Goal: Find specific page/section: Find specific page/section

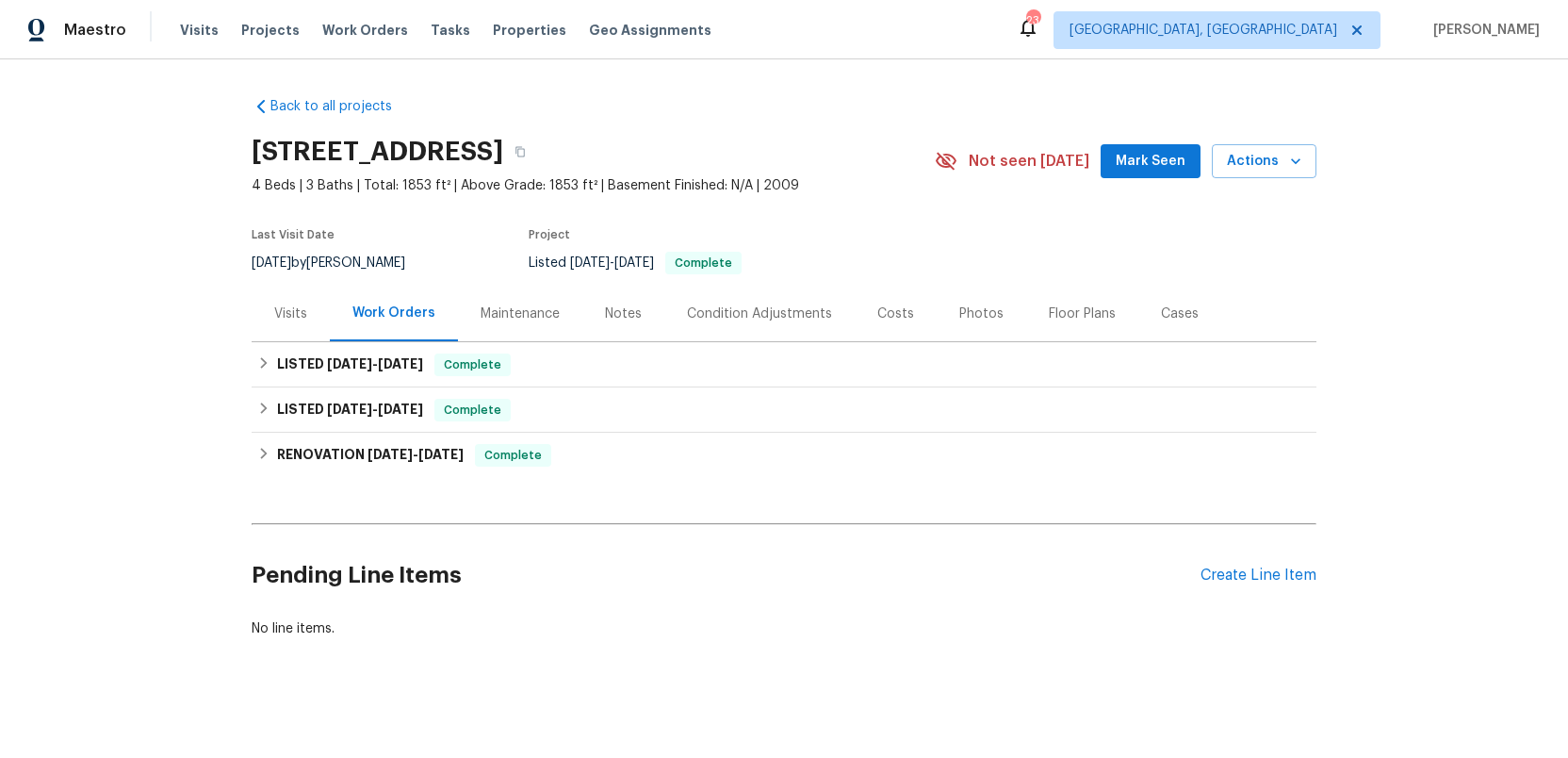
click at [883, 310] on div "Costs" at bounding box center [895, 314] width 36 height 19
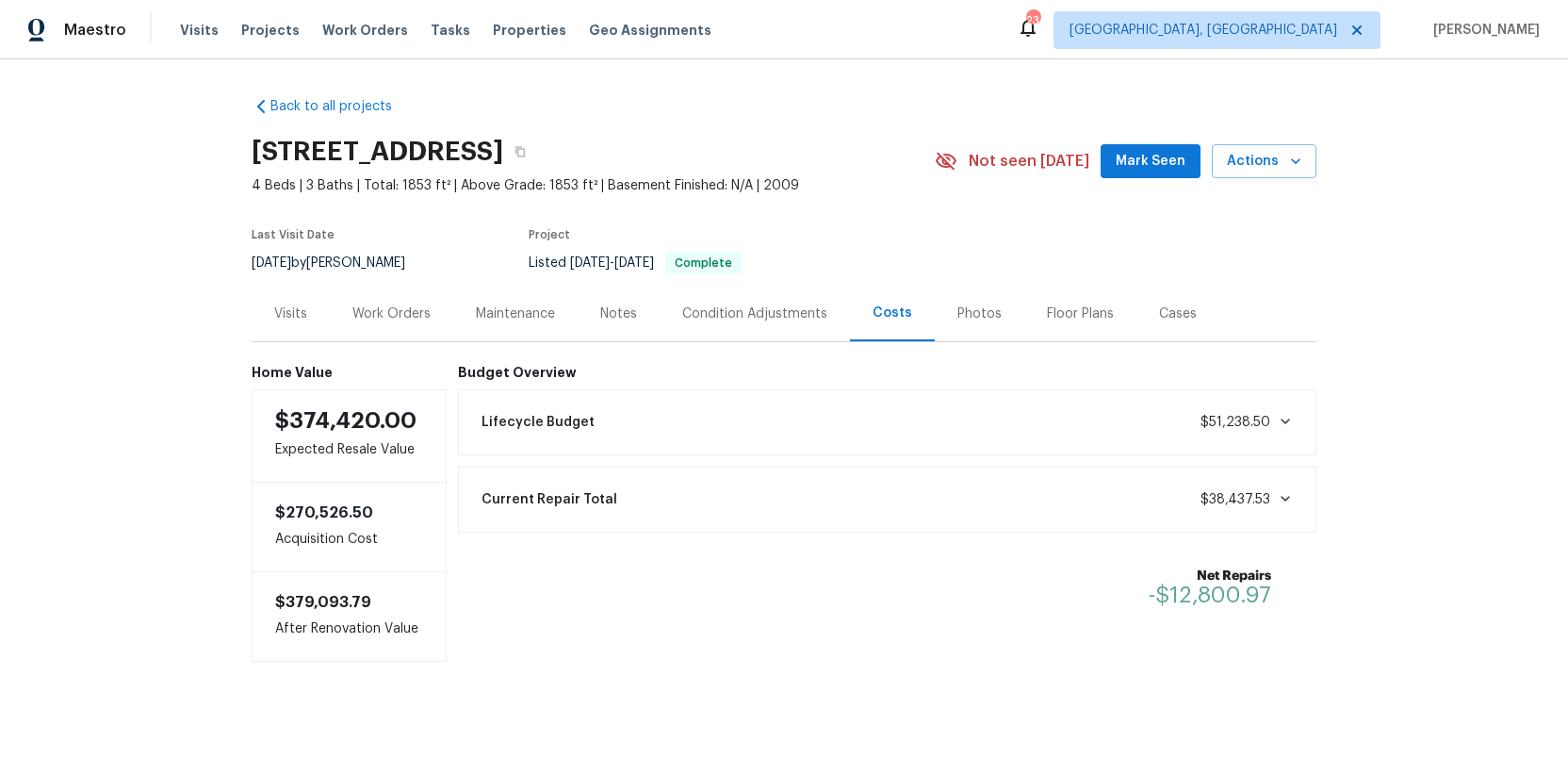
click at [1282, 419] on icon at bounding box center [1286, 421] width 10 height 6
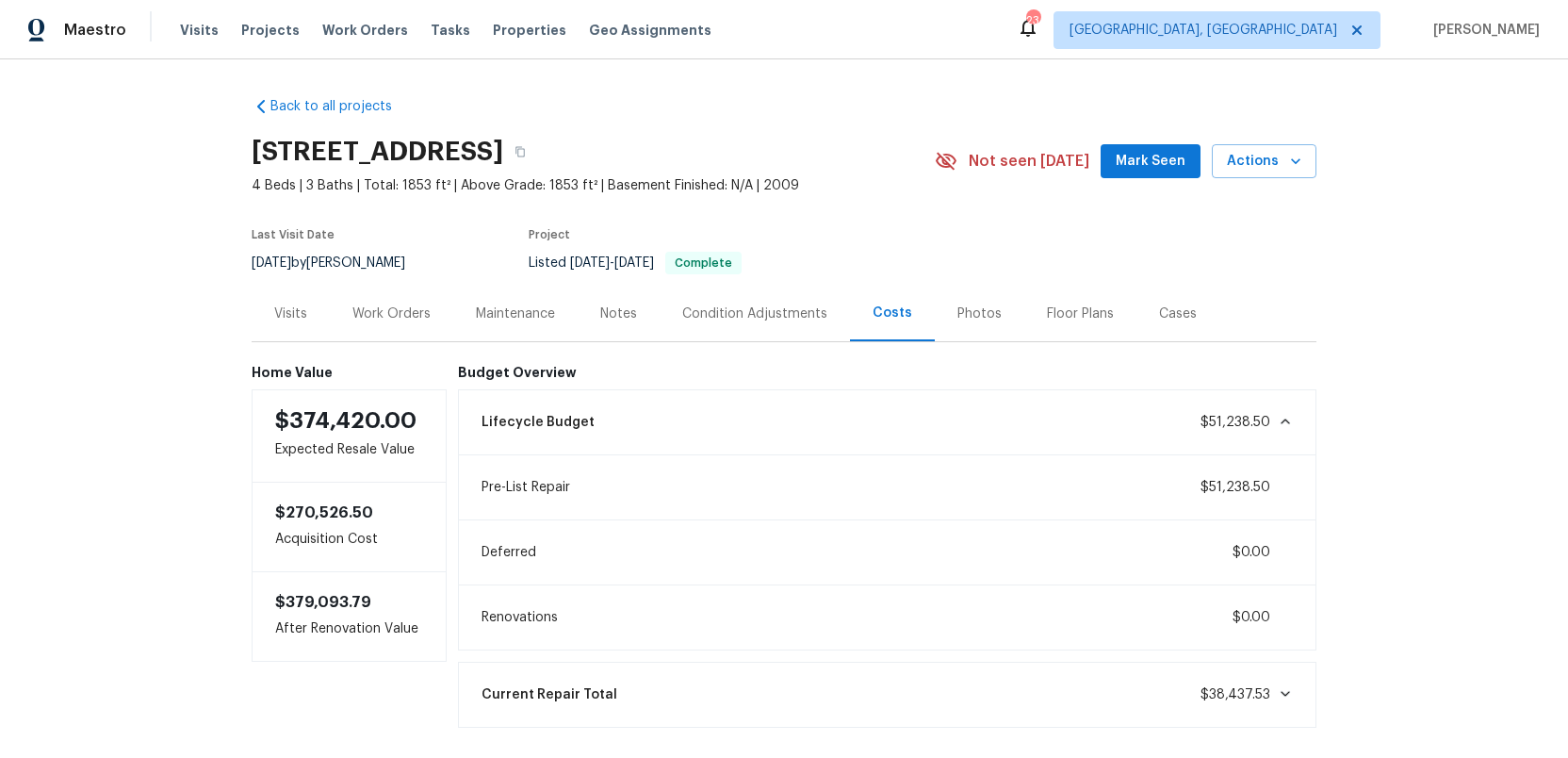
click at [738, 309] on div "Condition Adjustments" at bounding box center [755, 314] width 145 height 19
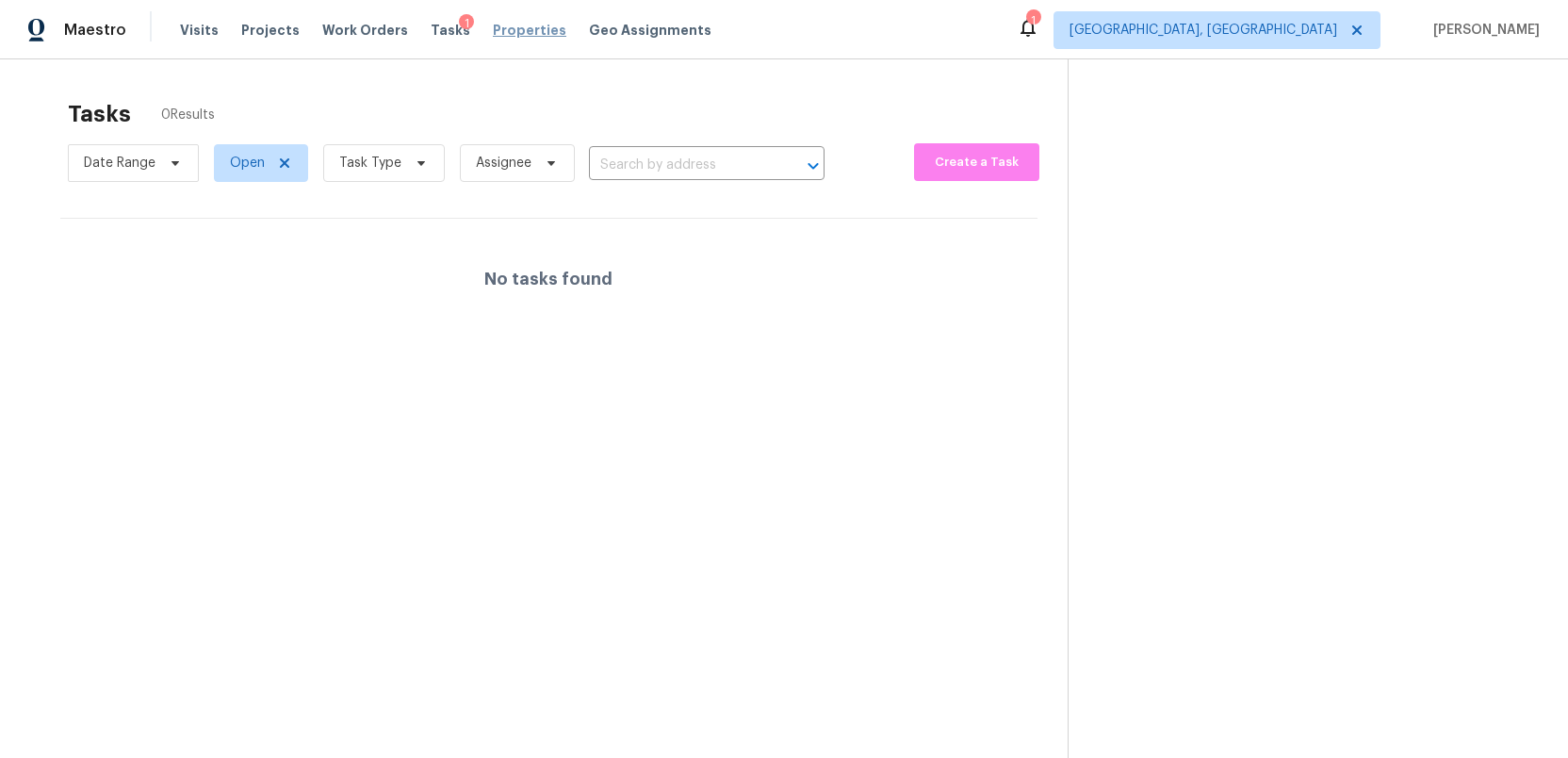
click at [493, 33] on span "Properties" at bounding box center [529, 31] width 74 height 19
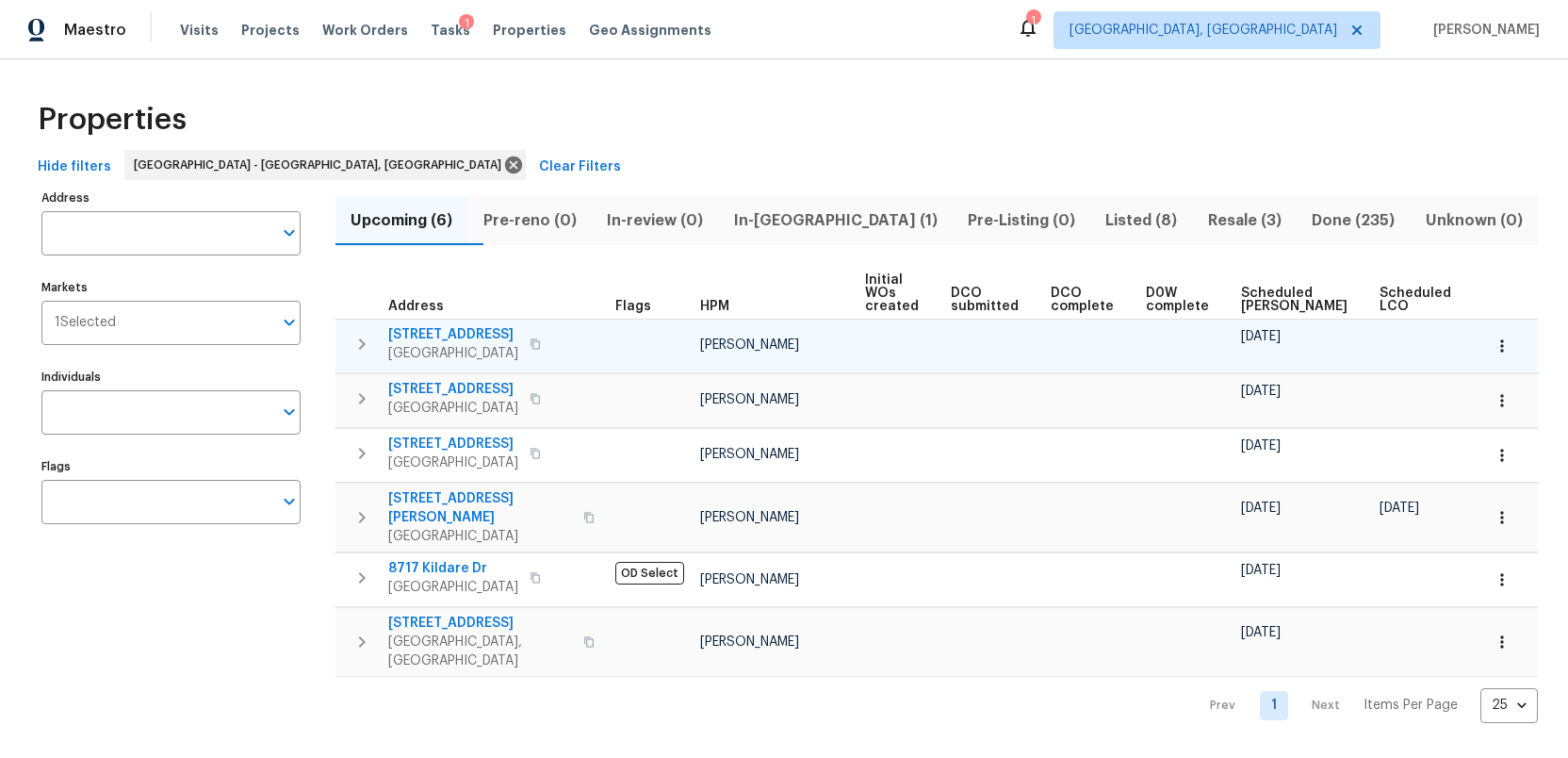
click at [435, 327] on span "411 S Maple St" at bounding box center [453, 335] width 130 height 19
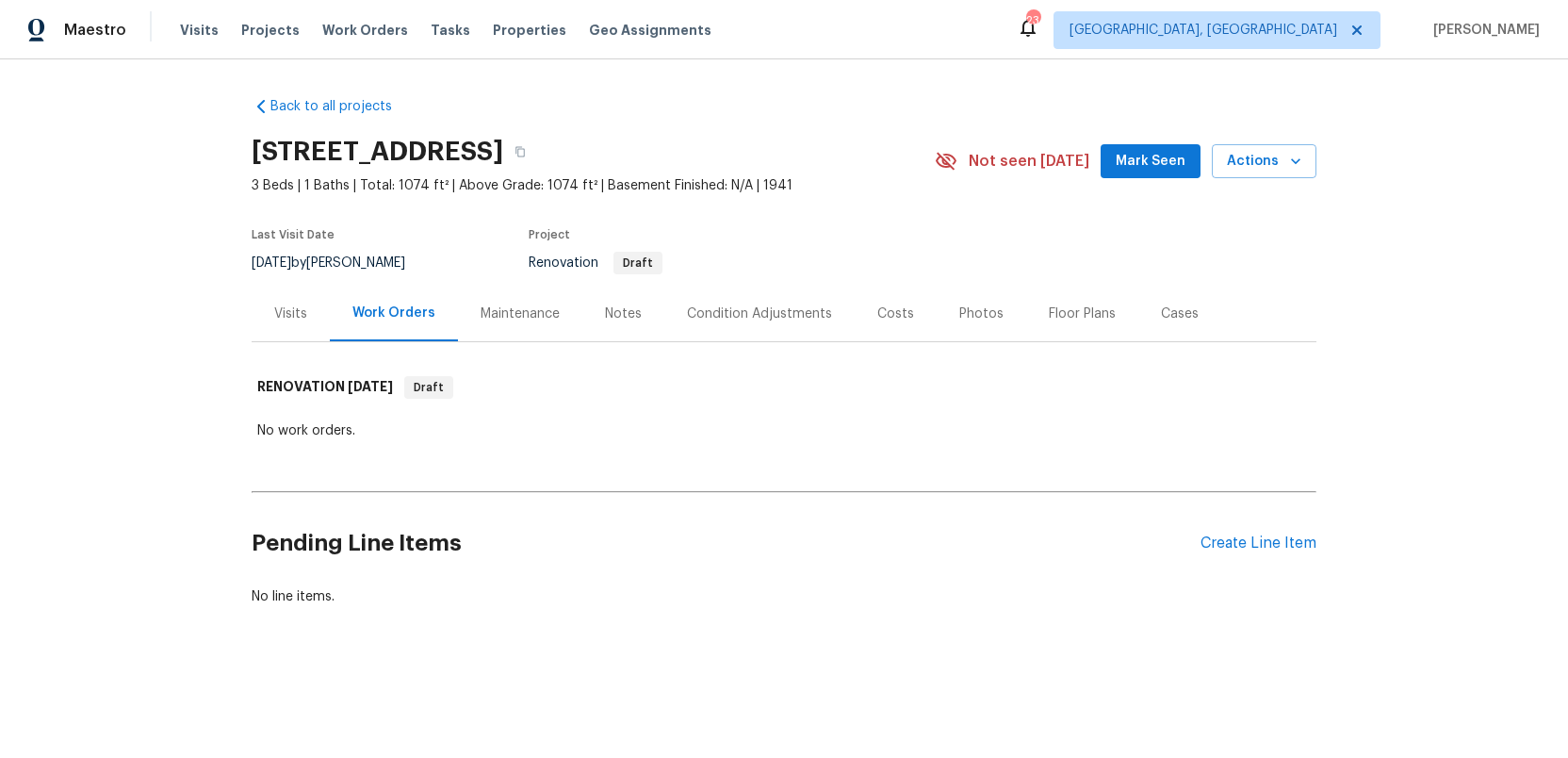
click at [890, 314] on div "Costs" at bounding box center [895, 314] width 36 height 19
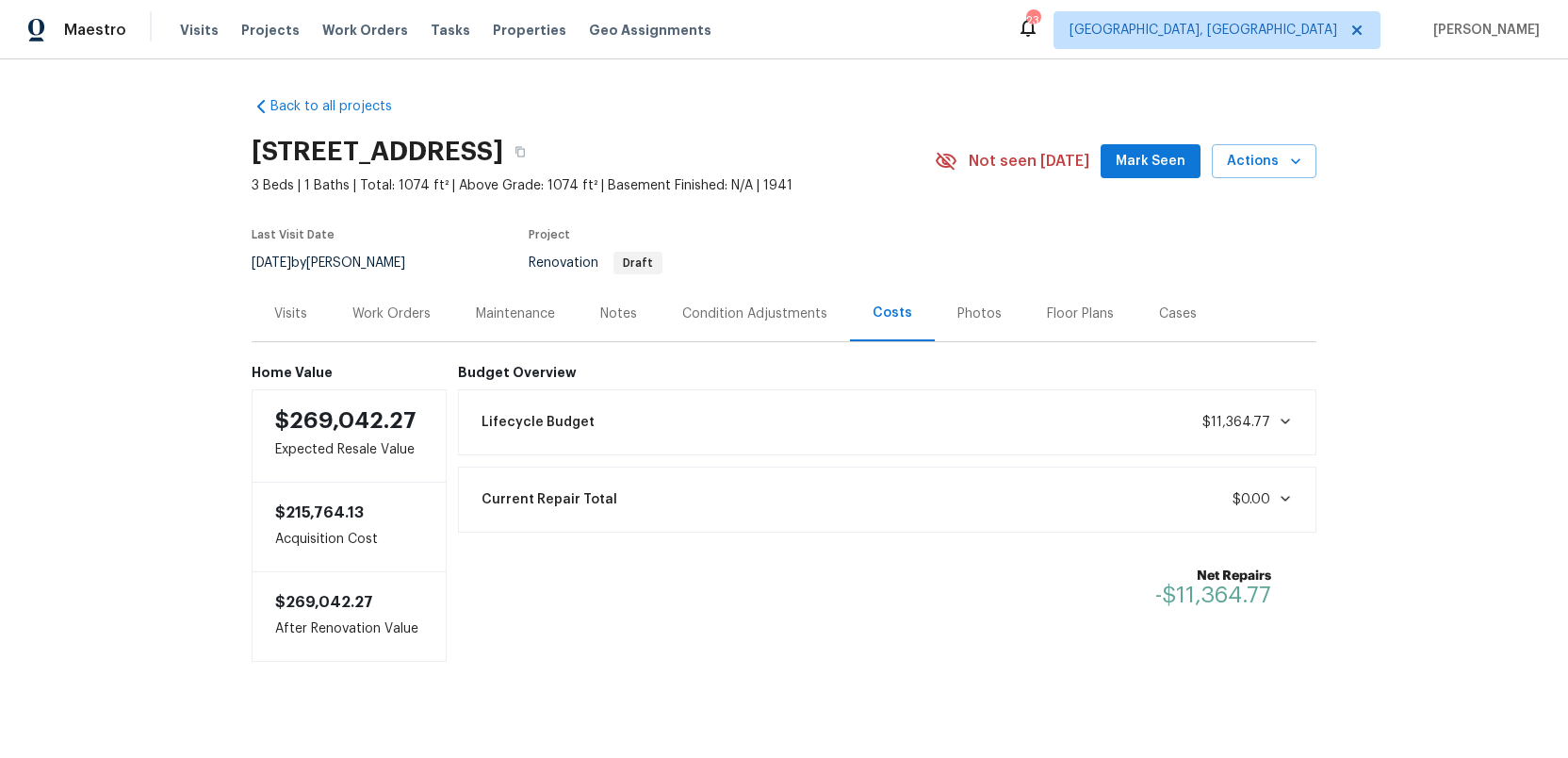
click at [1285, 417] on icon at bounding box center [1286, 422] width 15 height 15
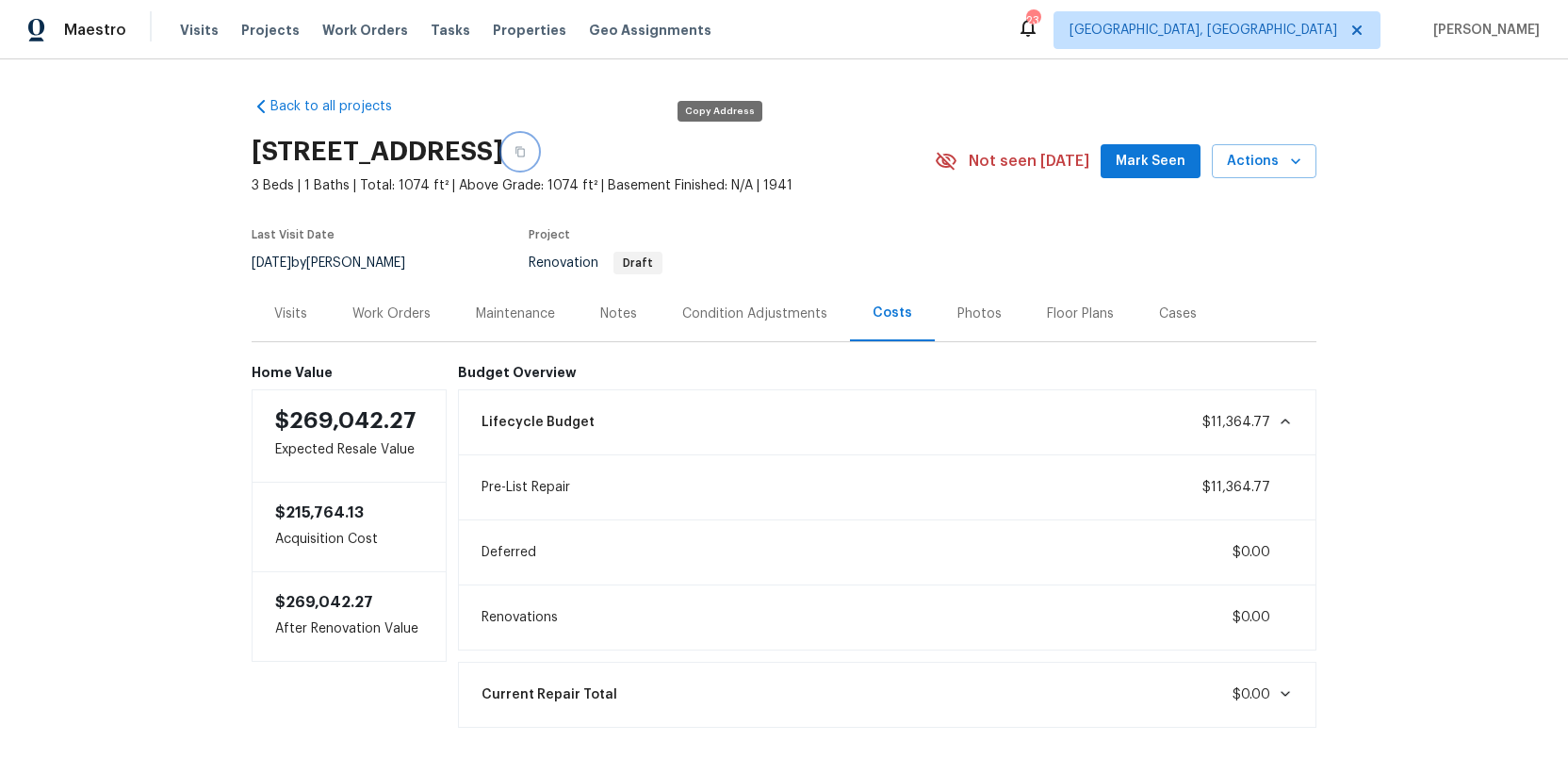
click at [526, 149] on icon "button" at bounding box center [520, 152] width 11 height 11
click at [744, 314] on div "Condition Adjustments" at bounding box center [755, 314] width 145 height 19
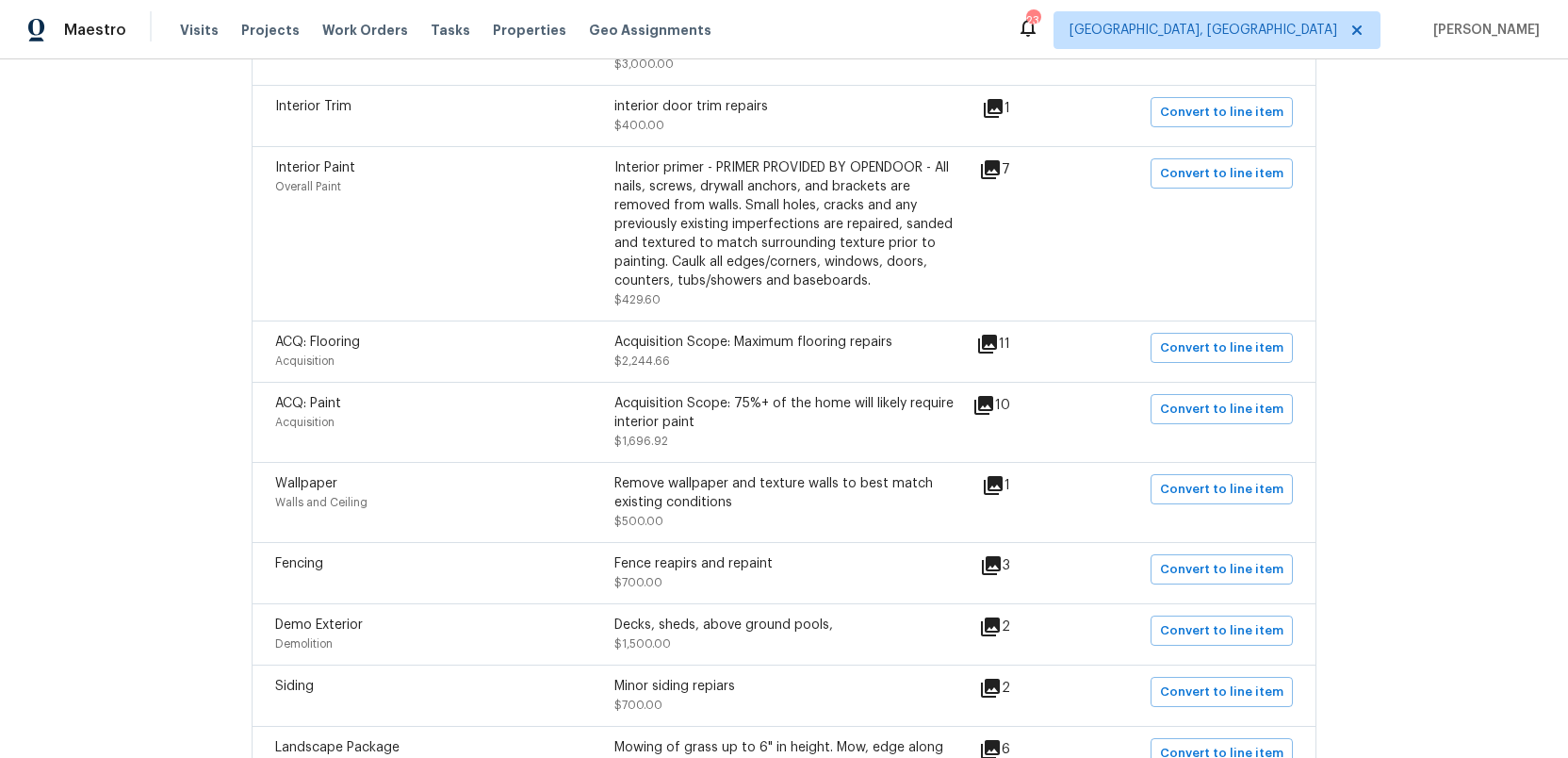
scroll to position [780, 0]
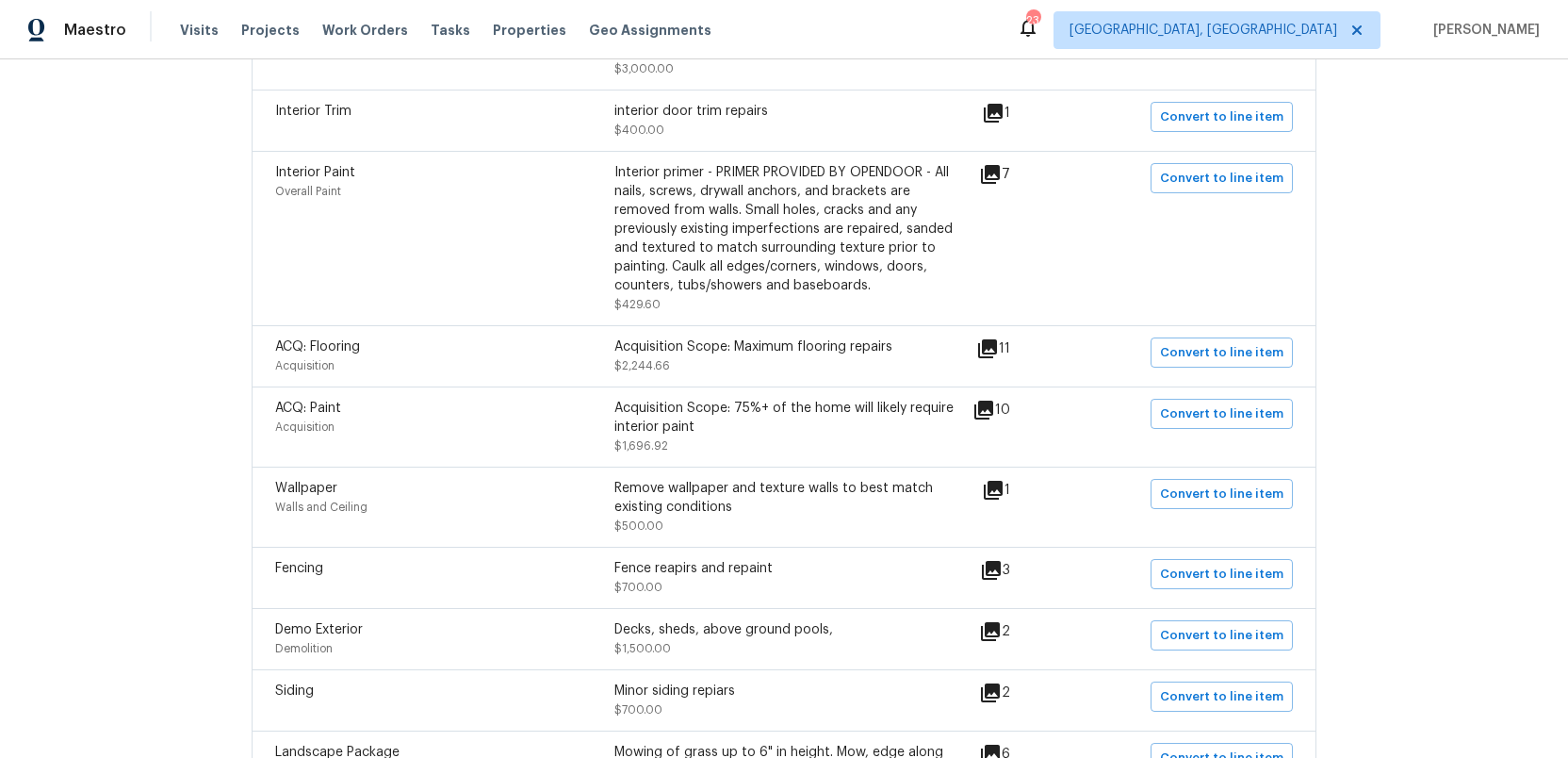
click at [997, 340] on icon at bounding box center [988, 349] width 19 height 19
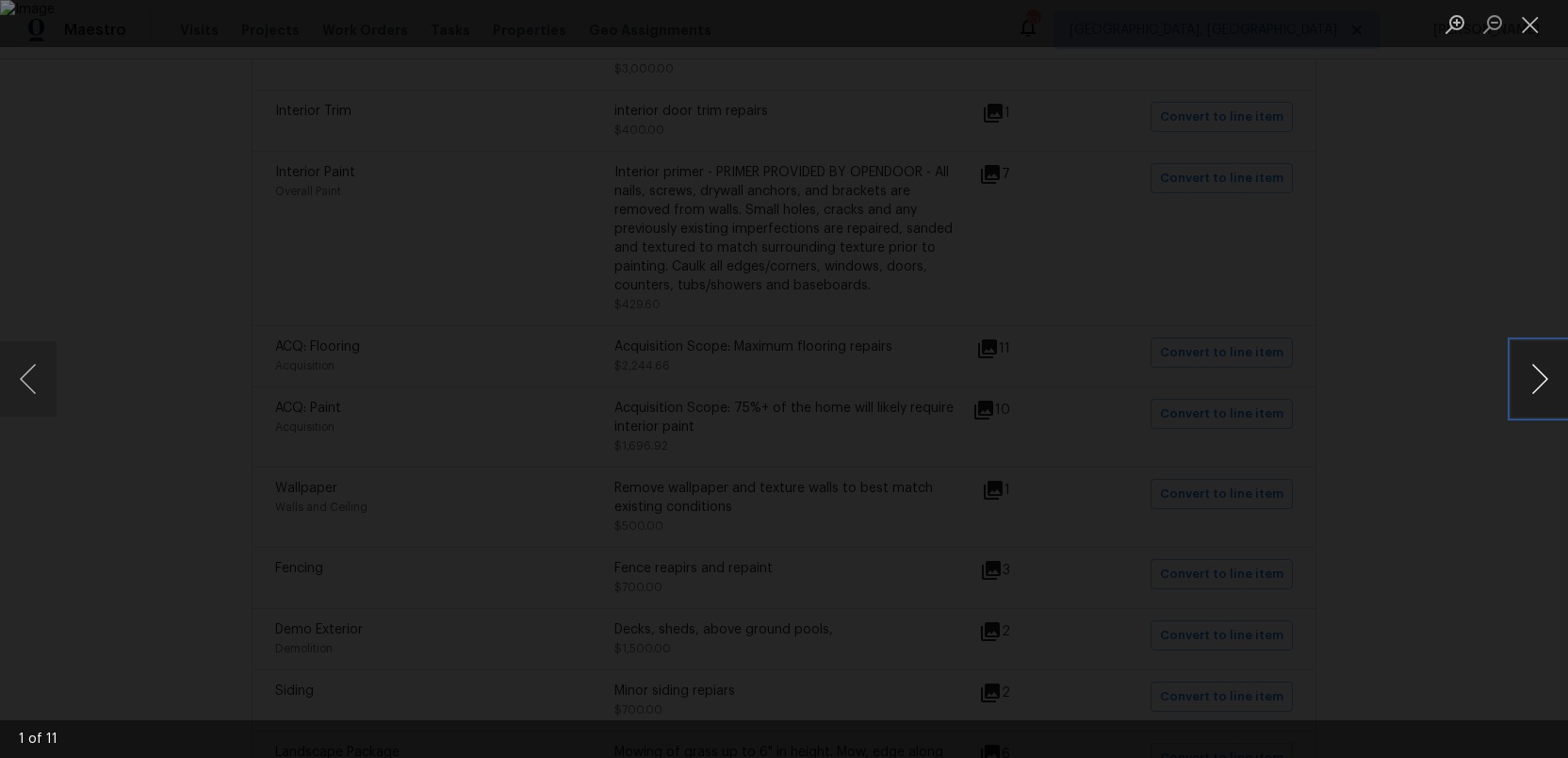
click at [1535, 382] on button "Next image" at bounding box center [1539, 379] width 56 height 76
click at [1526, 33] on button "Close lightbox" at bounding box center [1530, 24] width 37 height 33
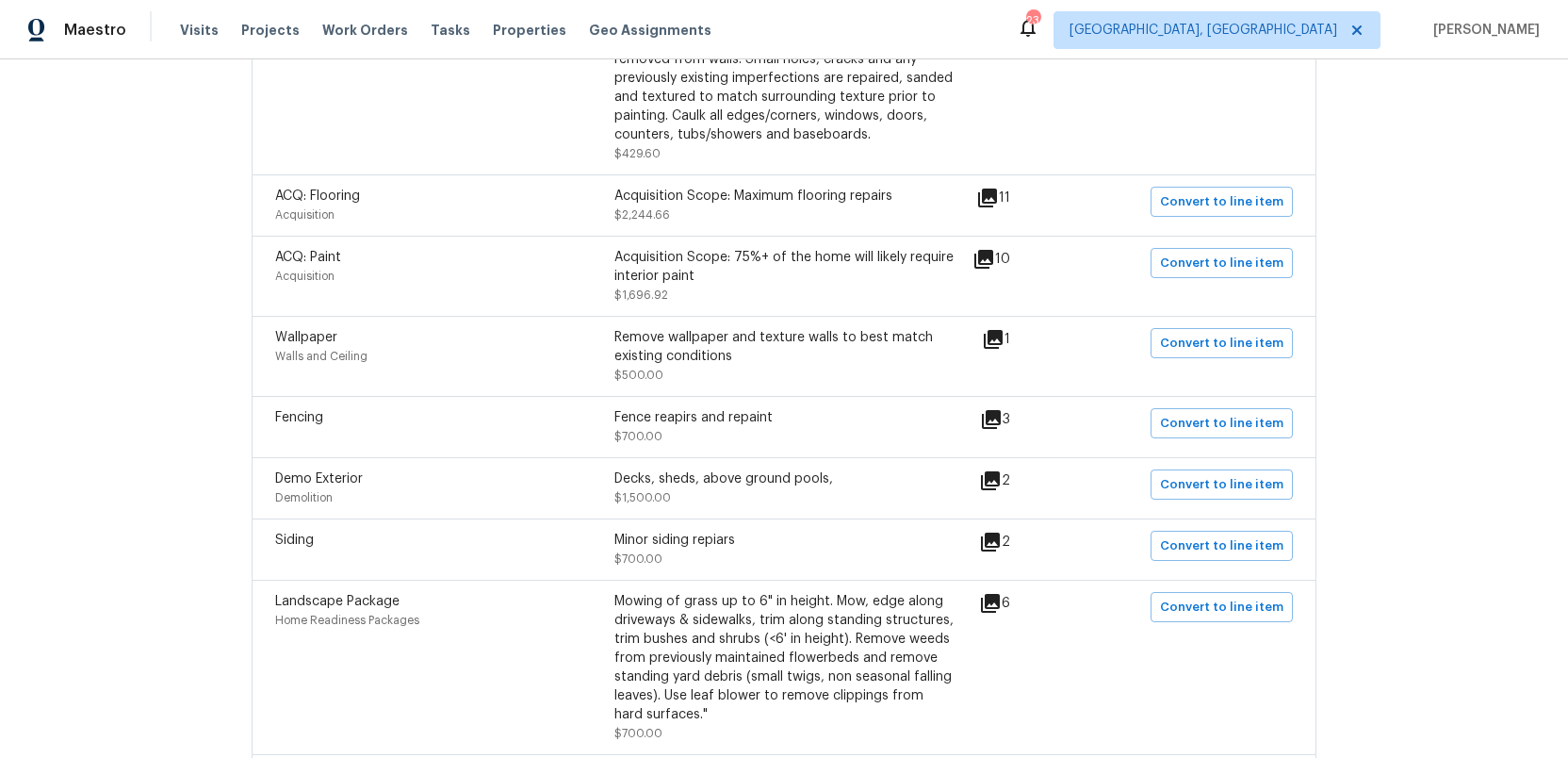
scroll to position [938, 0]
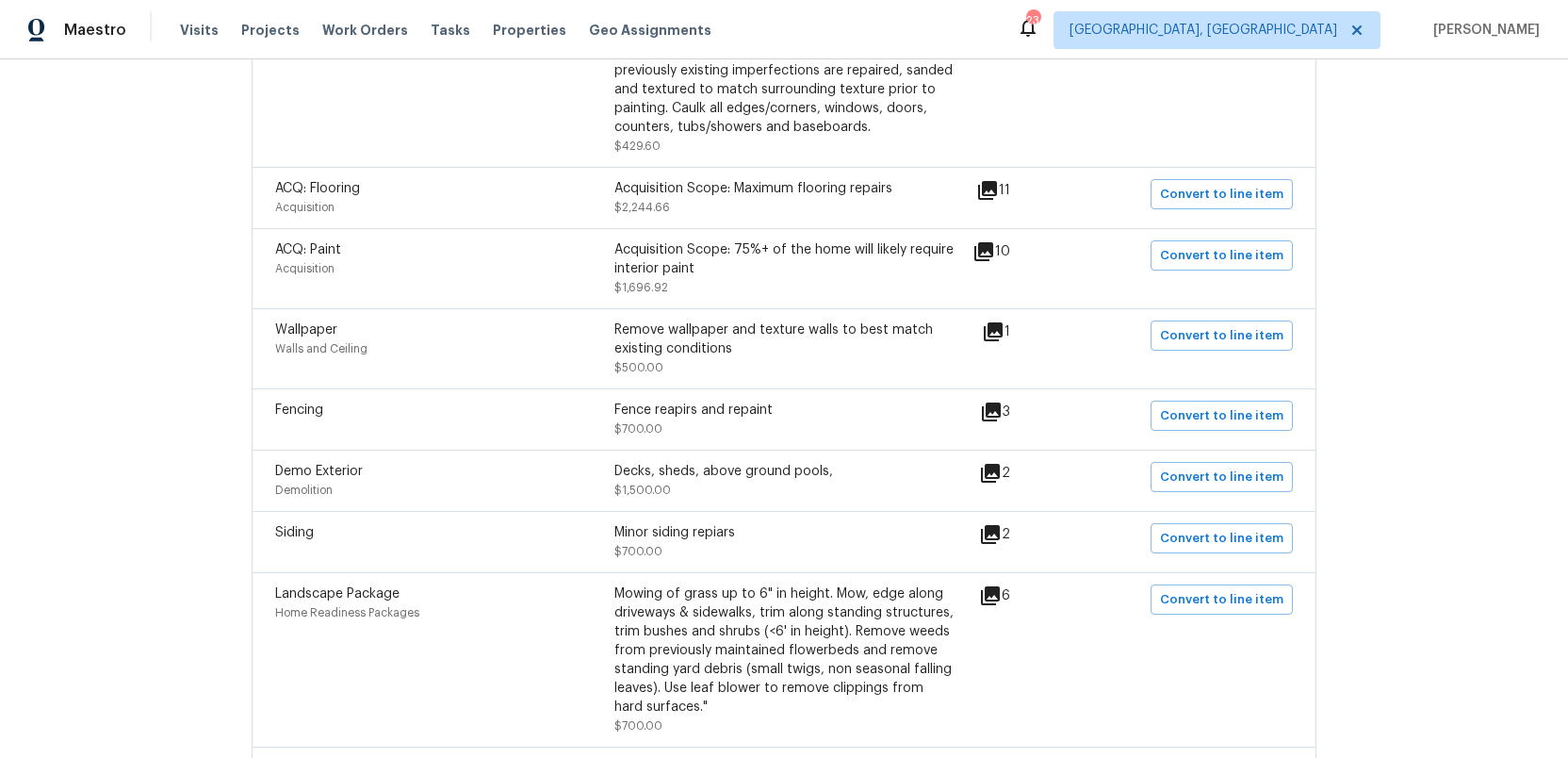
click at [998, 403] on icon at bounding box center [992, 412] width 19 height 19
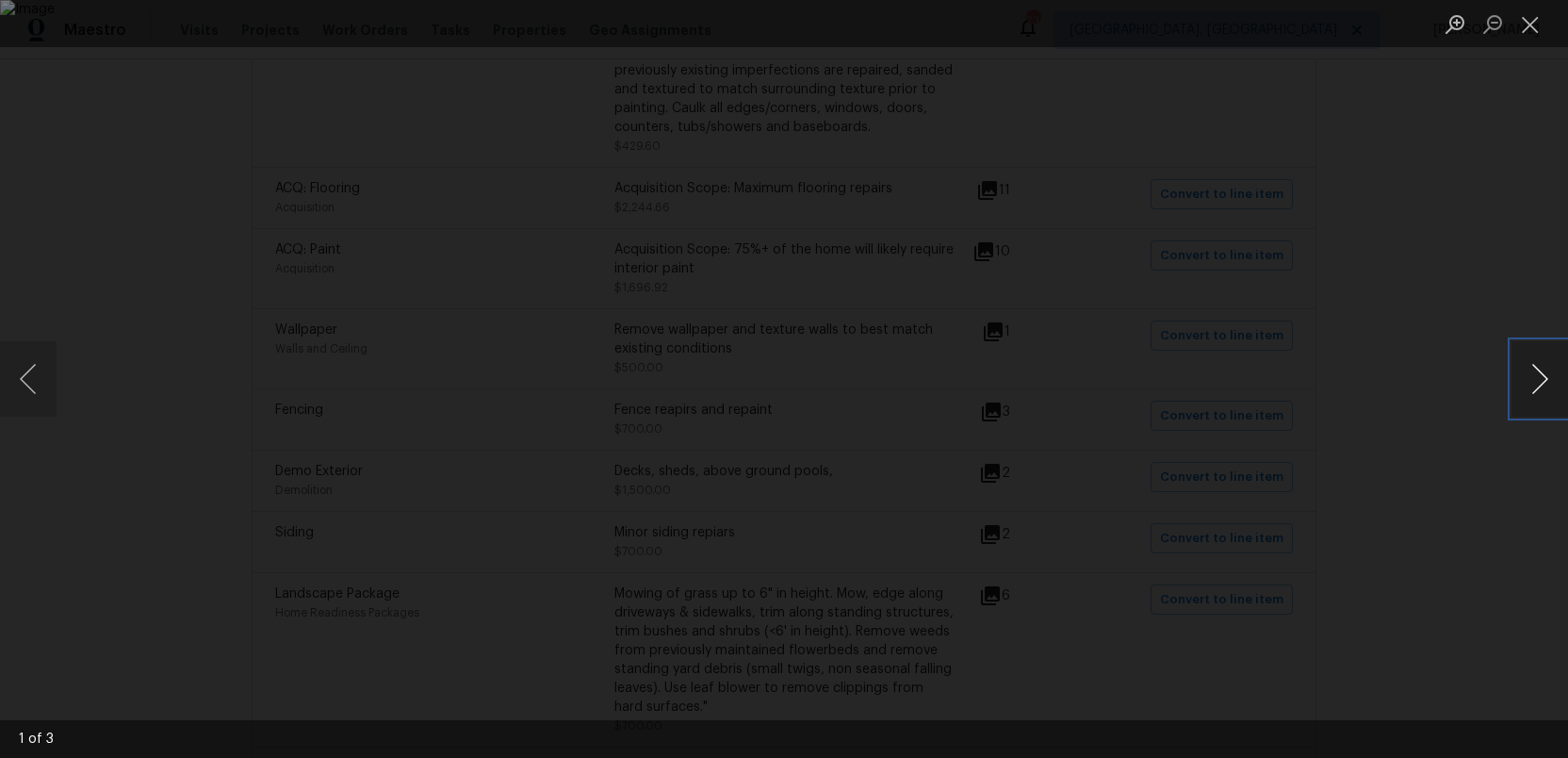
click at [1542, 380] on button "Next image" at bounding box center [1539, 379] width 56 height 76
click at [1529, 29] on button "Close lightbox" at bounding box center [1530, 24] width 37 height 33
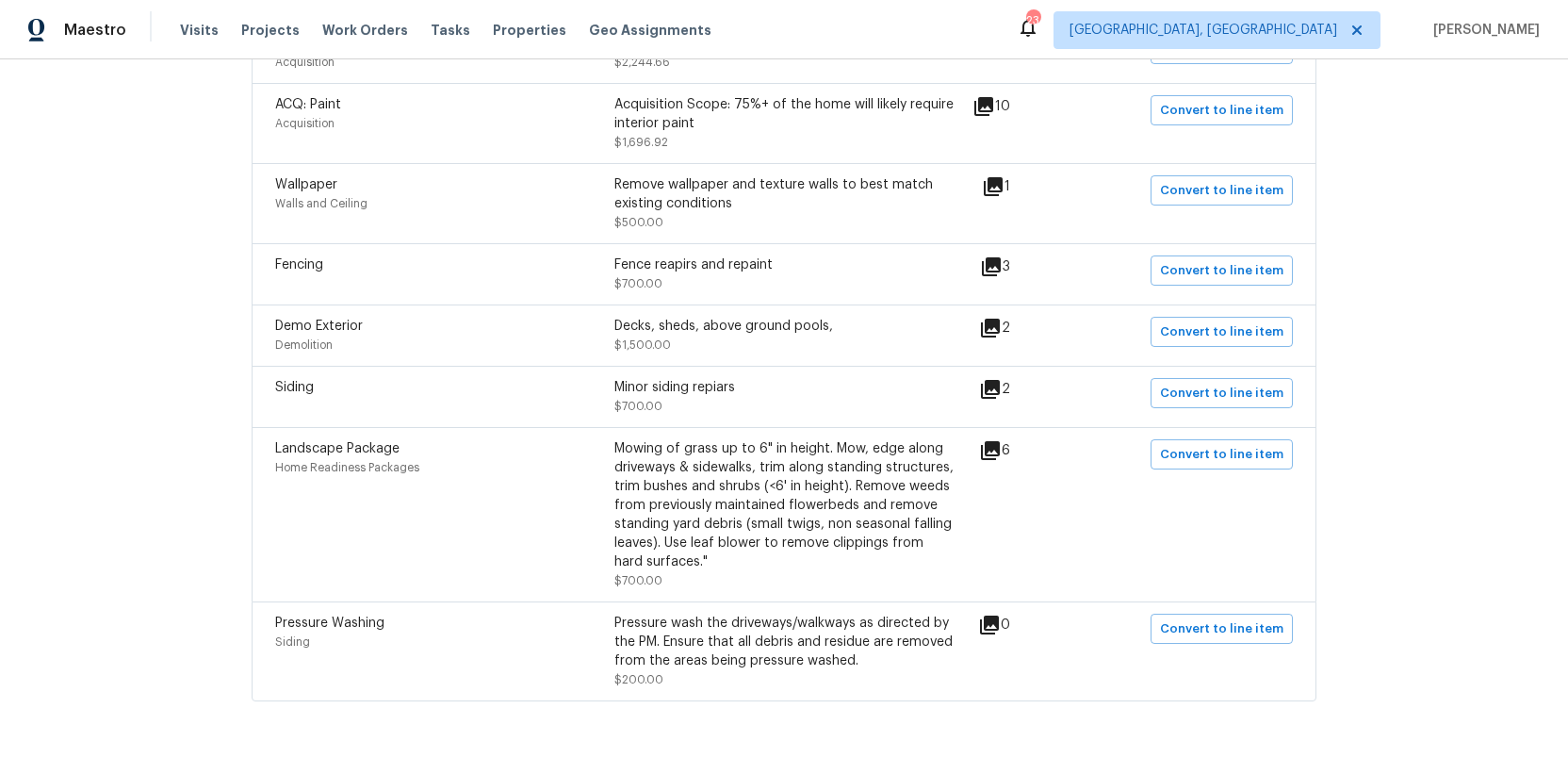
scroll to position [1068, 0]
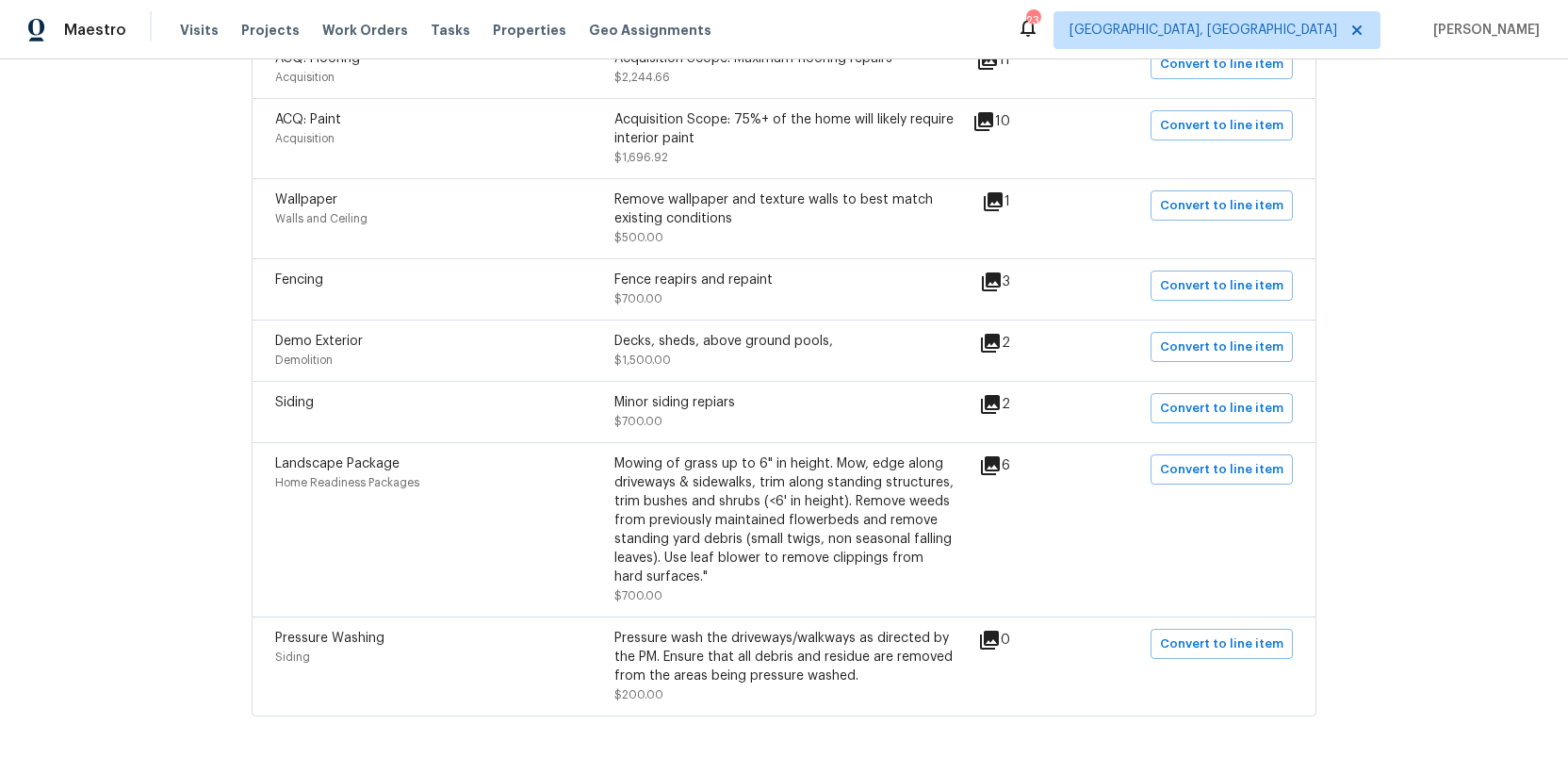
click at [1000, 334] on icon at bounding box center [991, 344] width 19 height 19
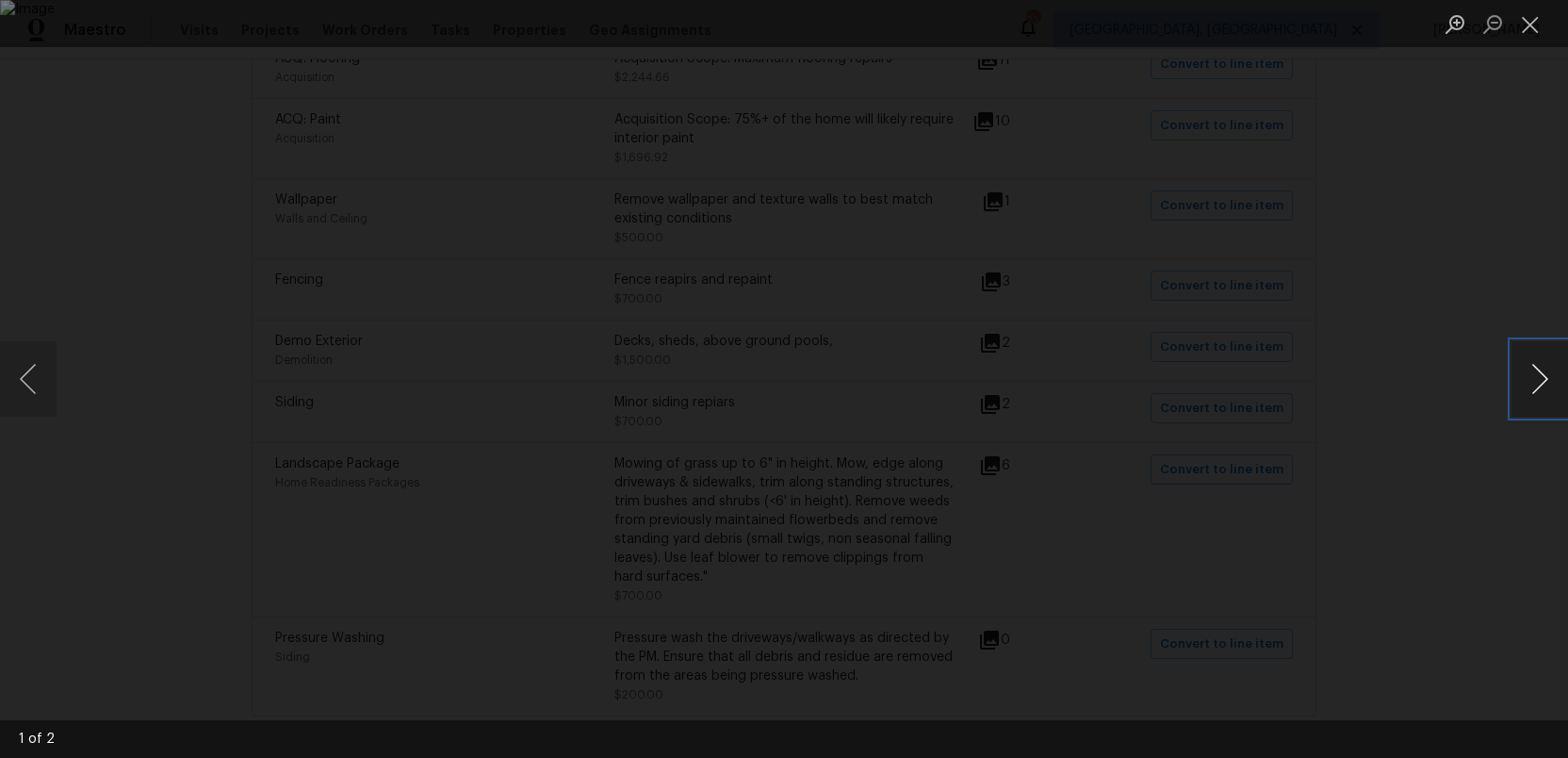
click at [1533, 380] on button "Next image" at bounding box center [1539, 379] width 56 height 76
click at [1531, 32] on button "Close lightbox" at bounding box center [1530, 24] width 37 height 33
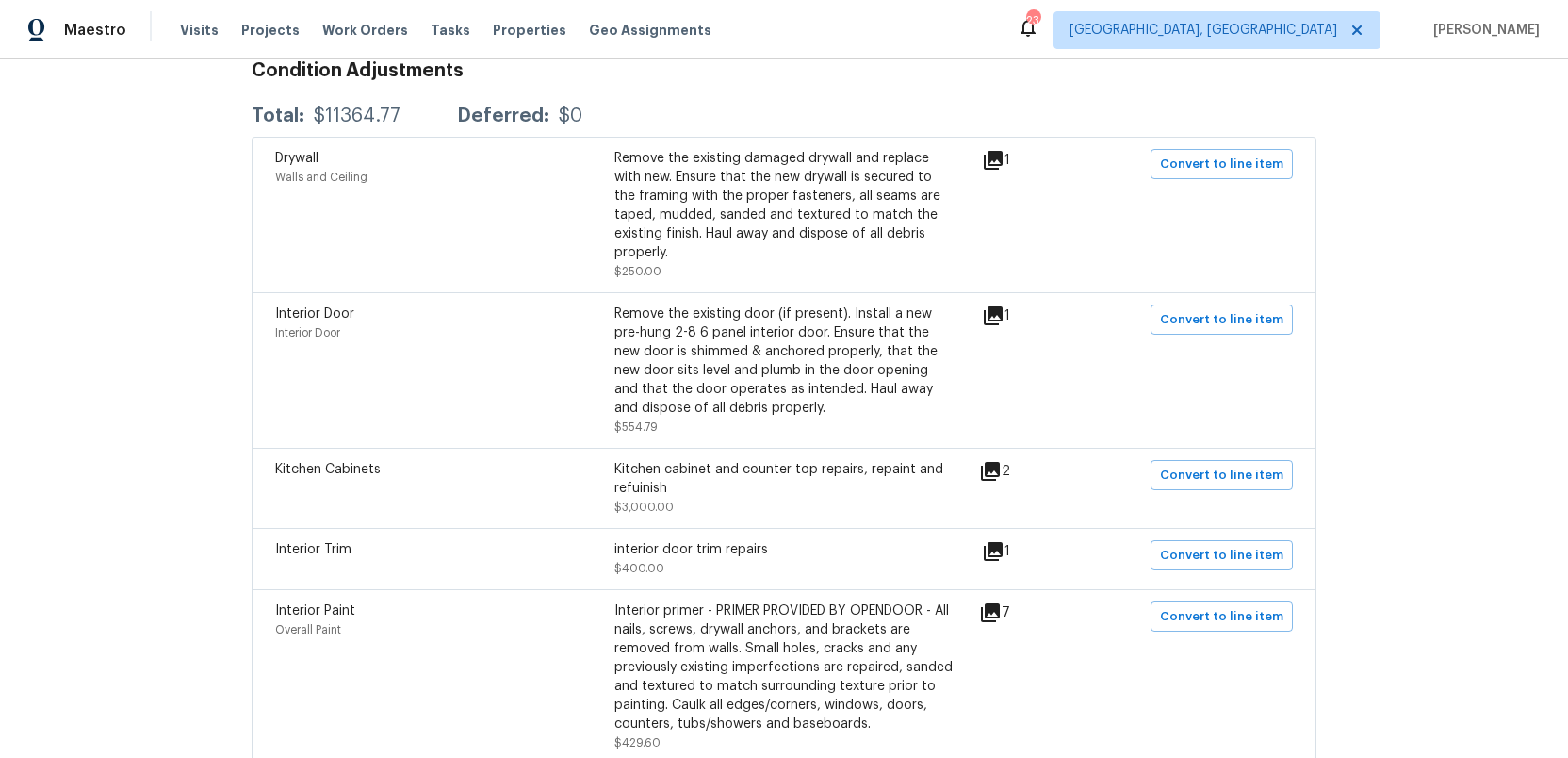
scroll to position [0, 0]
